Goal: Task Accomplishment & Management: Manage account settings

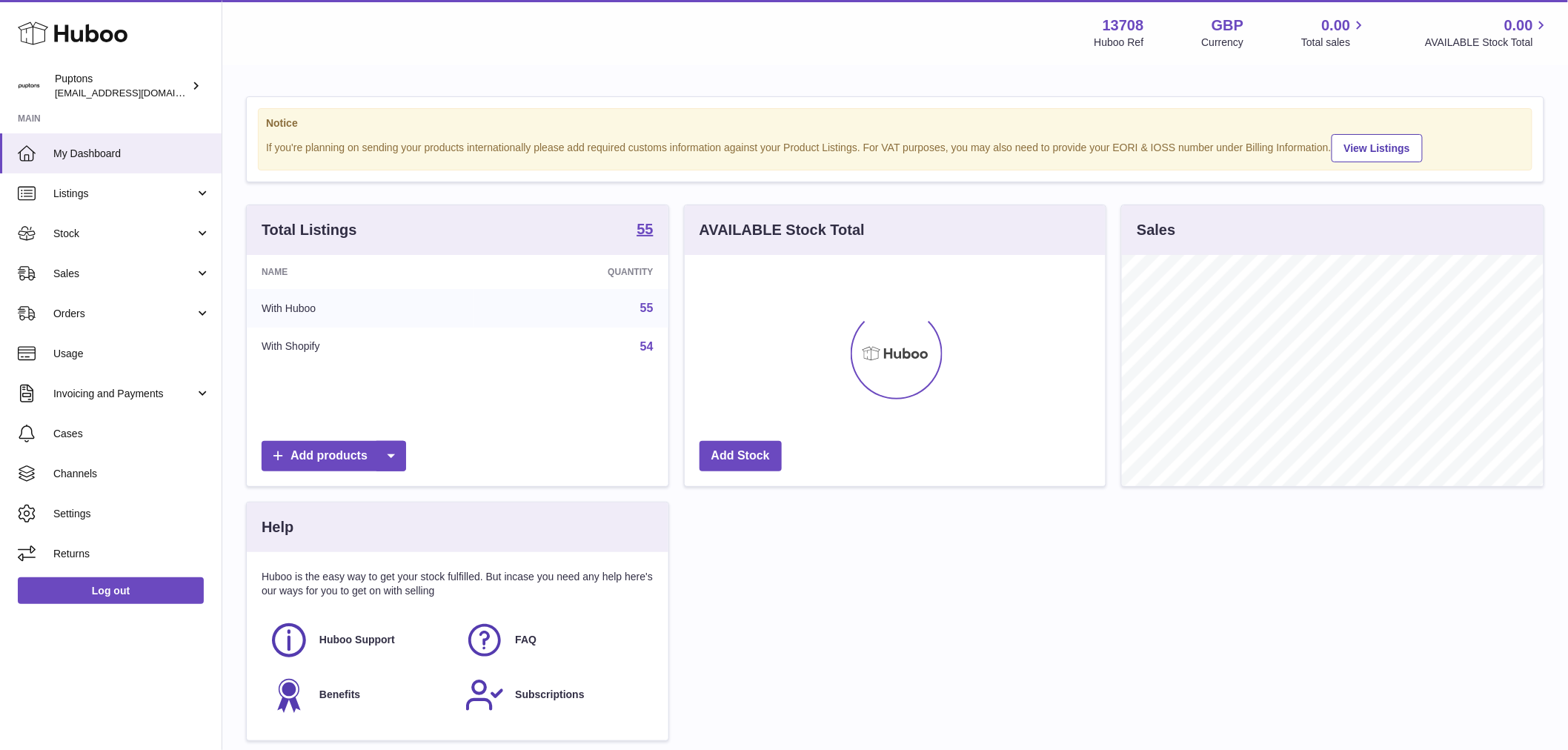
scroll to position [231, 421]
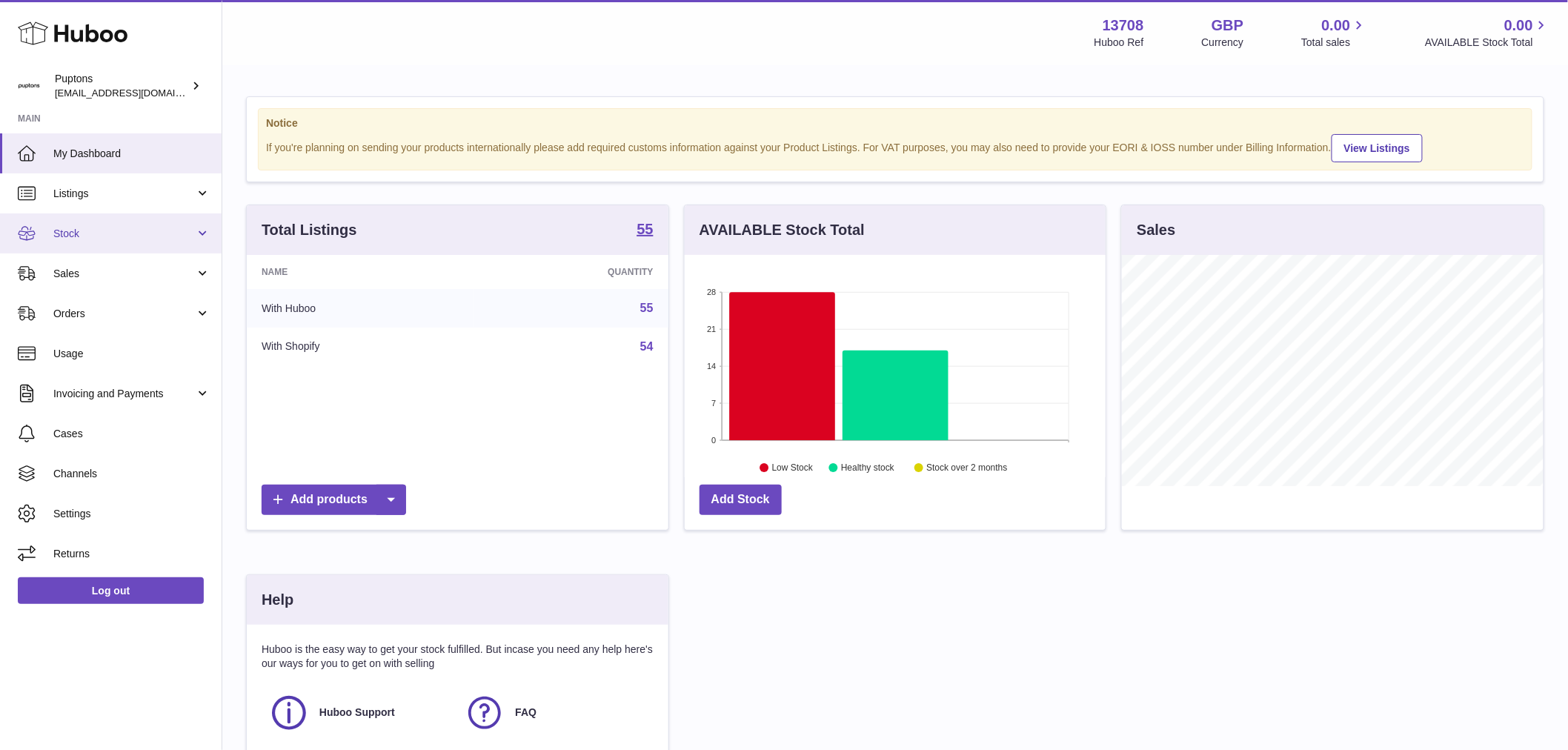
click at [165, 243] on link "Stock" at bounding box center [110, 232] width 221 height 40
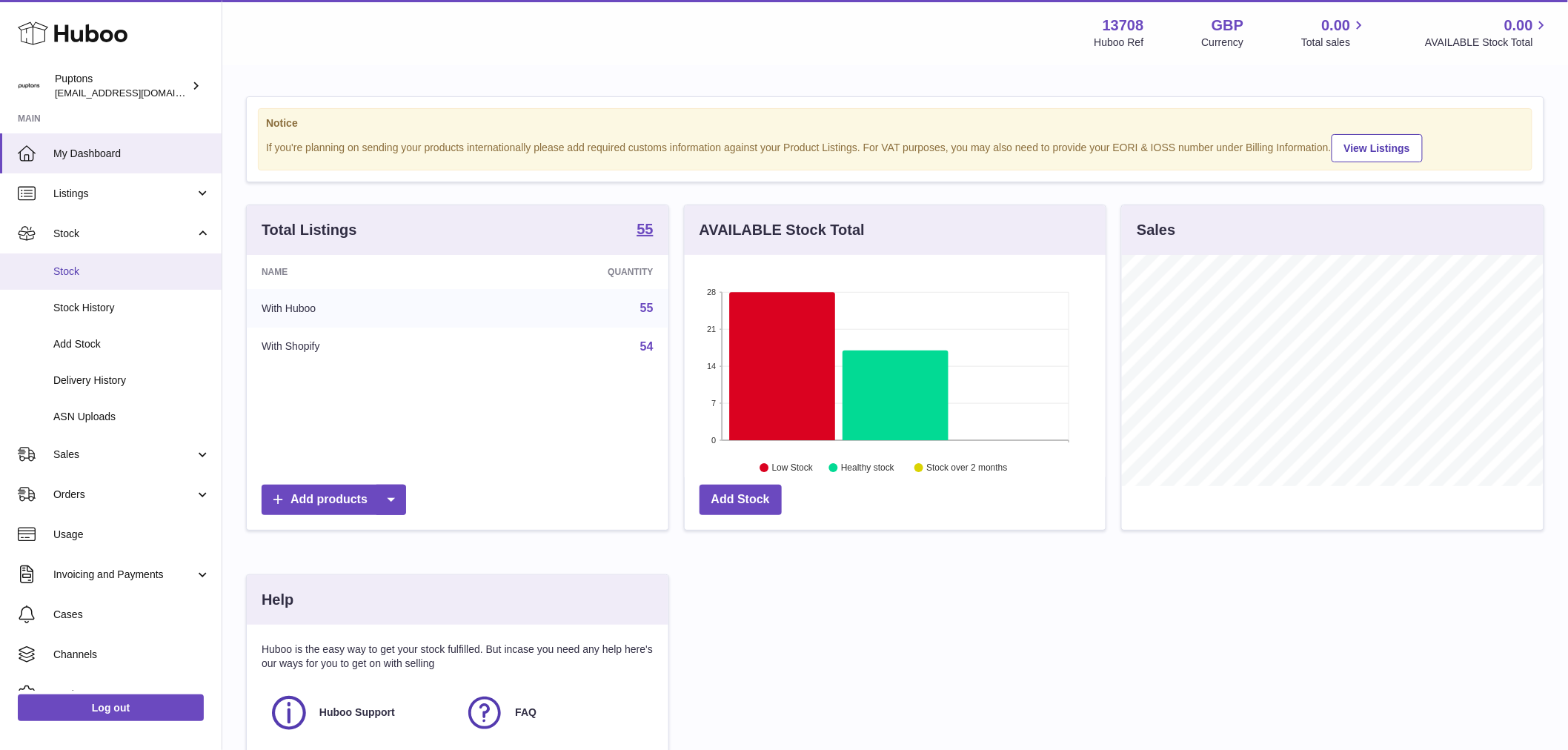
click at [91, 271] on span "Stock" at bounding box center [132, 271] width 157 height 14
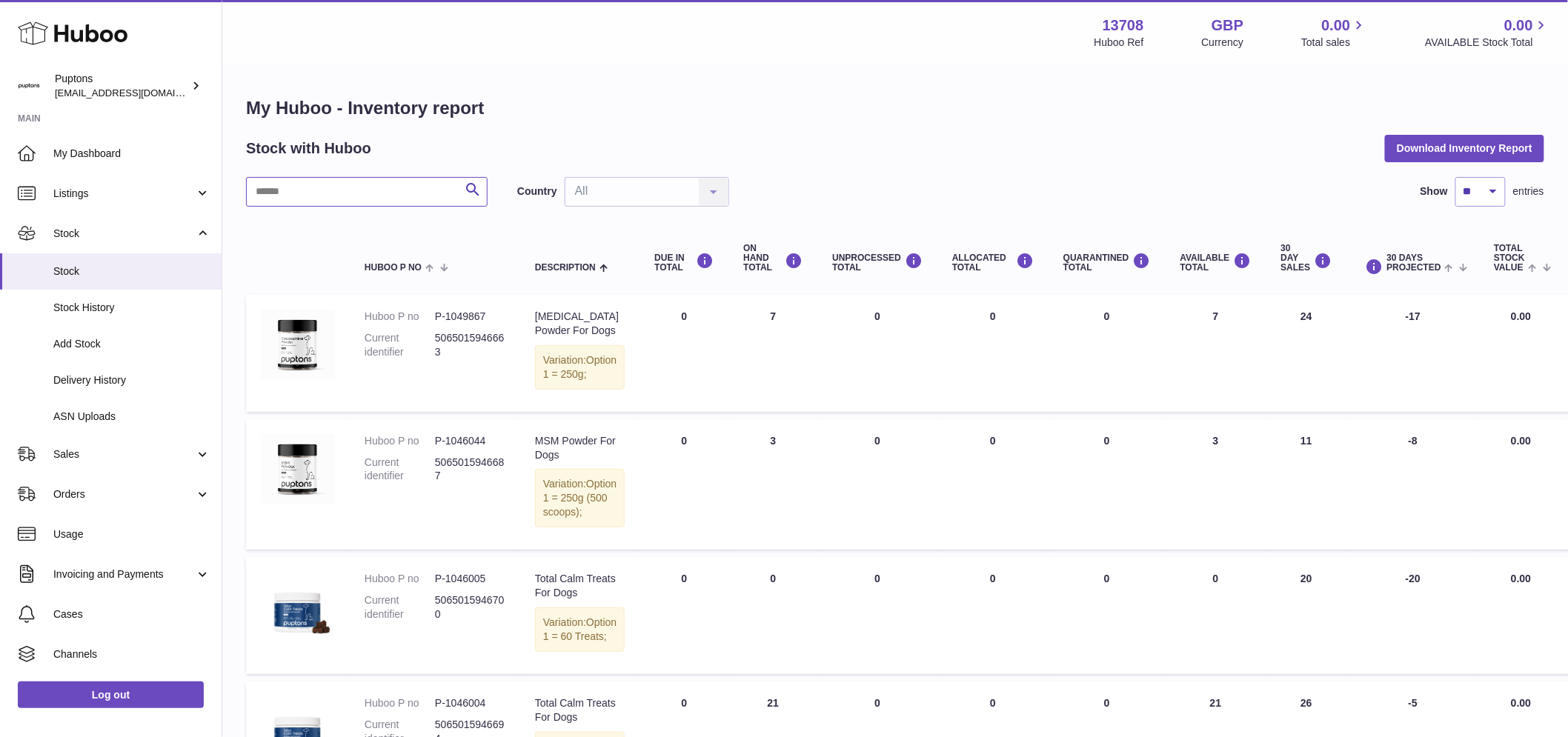
click at [345, 194] on input "text" at bounding box center [367, 192] width 242 height 30
type input "******"
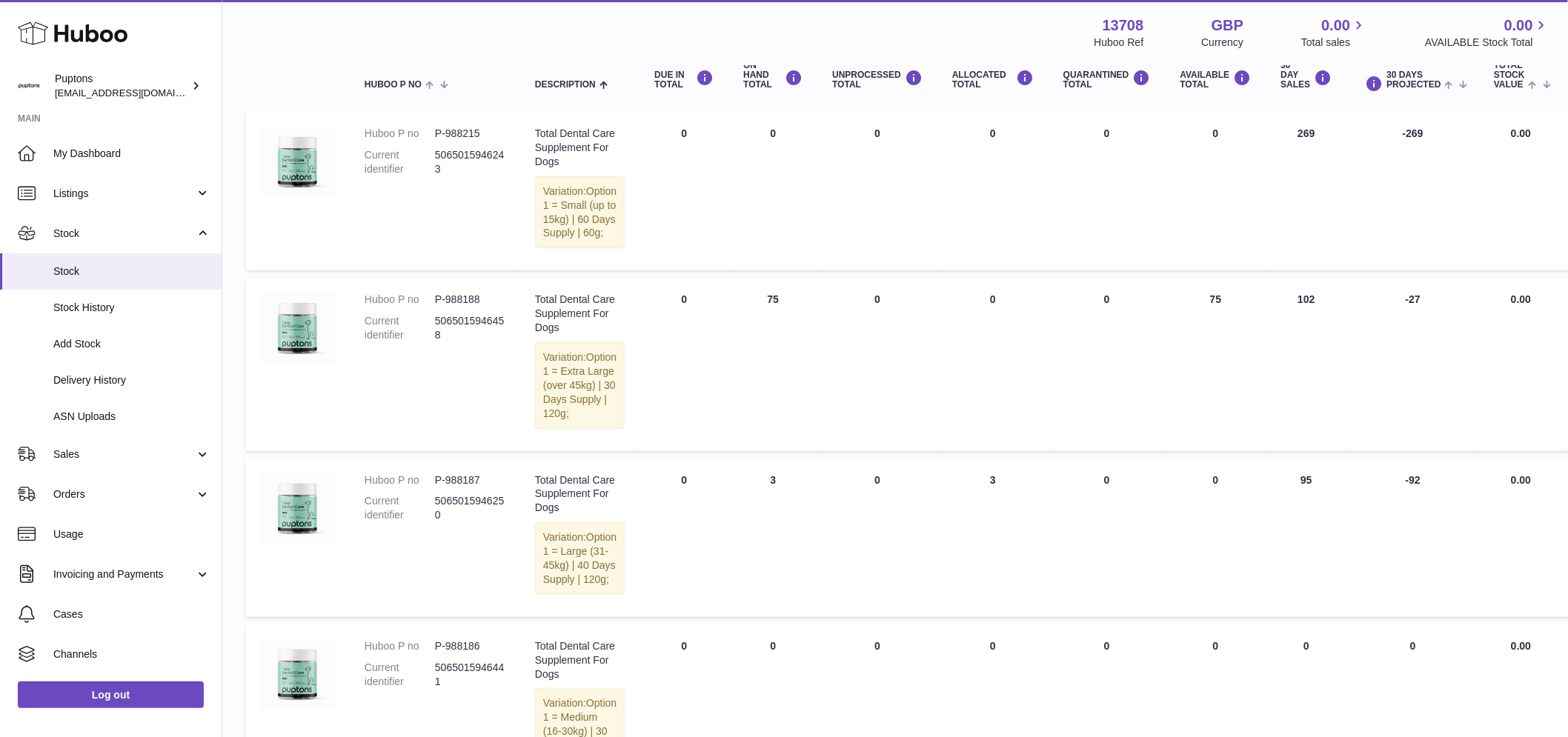
scroll to position [179, 0]
